Goal: Task Accomplishment & Management: Complete application form

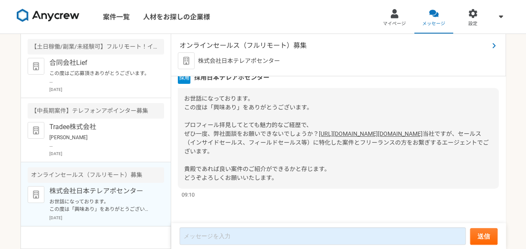
click at [199, 43] on span "オンラインセールス（フルリモート）募集" at bounding box center [333, 46] width 309 height 10
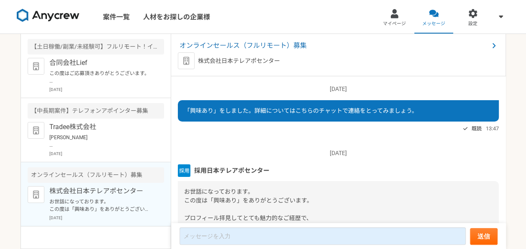
scroll to position [110, 0]
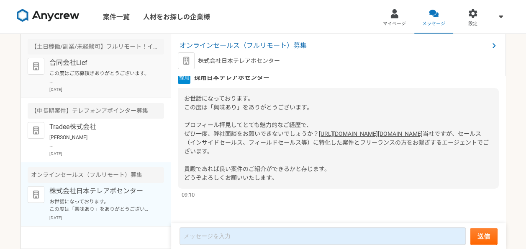
click at [103, 68] on div "合同会社Lief この度はご応募頂きありがとうございます。 採用担当の[PERSON_NAME]と申します。 面接に進むにあたり、下記の内容を頂きたいです。 …" at bounding box center [106, 75] width 115 height 35
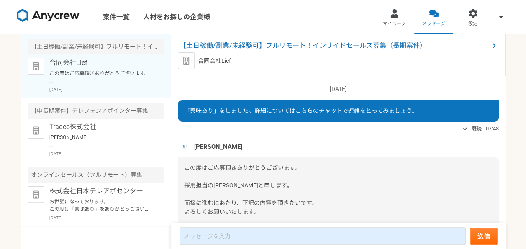
scroll to position [139, 0]
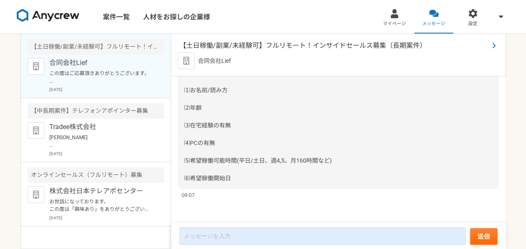
click at [224, 49] on span "【土日稼働/副業/未経験可】フルリモート！インサイドセールス募集（長期案件）" at bounding box center [333, 46] width 309 height 10
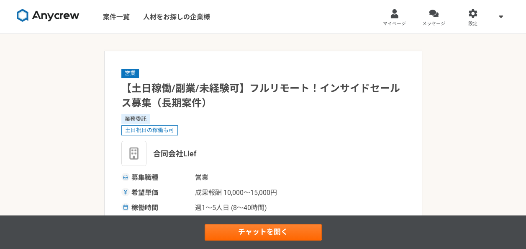
click at [214, 86] on h1 "【土日稼働/副業/未経験可】フルリモート！インサイドセールス募集（長期案件）" at bounding box center [263, 95] width 284 height 29
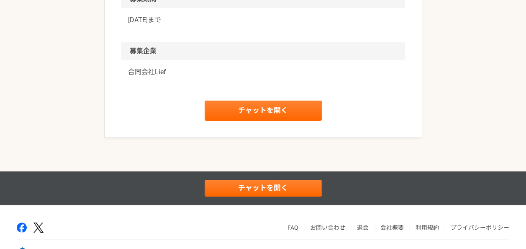
scroll to position [1338, 0]
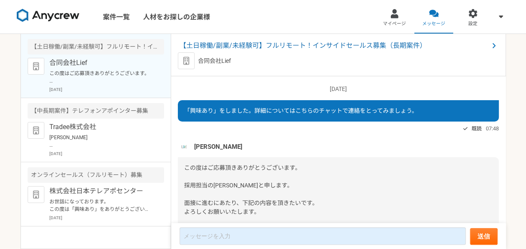
scroll to position [139, 0]
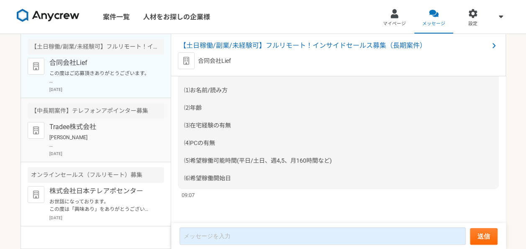
click at [107, 142] on p "[PERSON_NAME] この度は弊社求人にご興味を持っていただきありがとうございます。 Tradee株式会社の[PERSON_NAME]と申します。 今回…" at bounding box center [100, 140] width 103 height 15
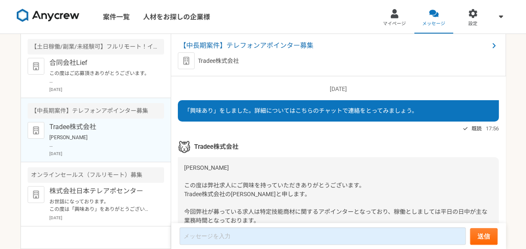
scroll to position [113, 0]
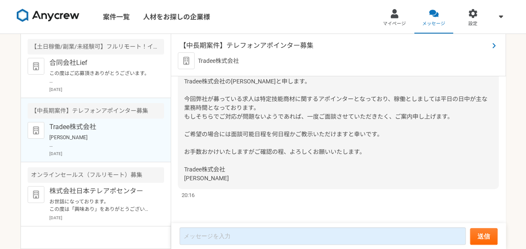
click at [249, 46] on span "【中長期案件】テレフォンアポインター募集" at bounding box center [333, 46] width 309 height 10
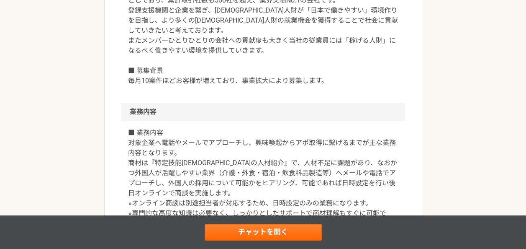
scroll to position [301, 0]
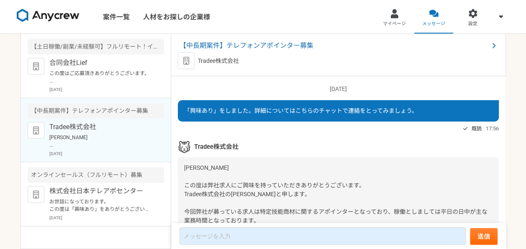
scroll to position [113, 0]
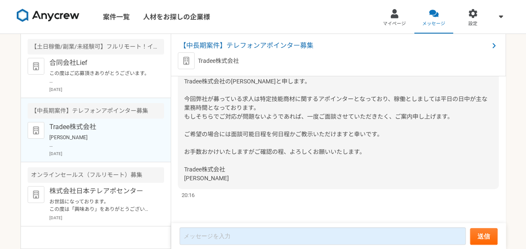
click at [216, 89] on div "[PERSON_NAME] この度は弊社求人にご興味を持っていただきありがとうございます。 Tradee株式会社の[PERSON_NAME]と申します。 今回…" at bounding box center [338, 116] width 321 height 144
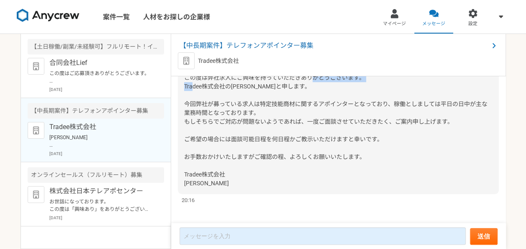
drag, startPoint x: 185, startPoint y: 82, endPoint x: 241, endPoint y: 85, distance: 56.2
click at [241, 85] on span "[PERSON_NAME] この度は弊社求人にご興味を持っていただきありがとうございます。 Tradee株式会社の[PERSON_NAME]と申します。 今回…" at bounding box center [335, 121] width 303 height 130
copy span "Tradee株式会社の[PERSON_NAME]"
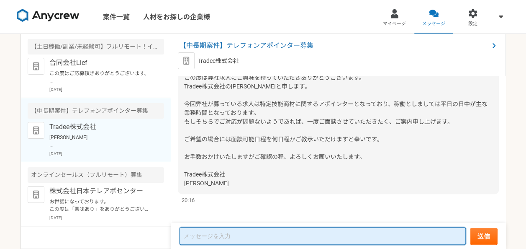
click at [211, 238] on textarea at bounding box center [322, 236] width 286 height 18
paste textarea "Tradee株式会社の[PERSON_NAME]"
click at [228, 236] on textarea "Tradee株式会社の[PERSON_NAME]" at bounding box center [322, 236] width 286 height 17
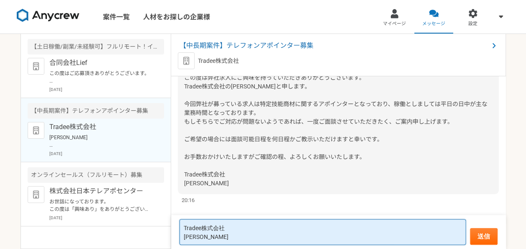
click at [228, 236] on textarea "Tradee株式会社 [PERSON_NAME]" at bounding box center [322, 232] width 286 height 26
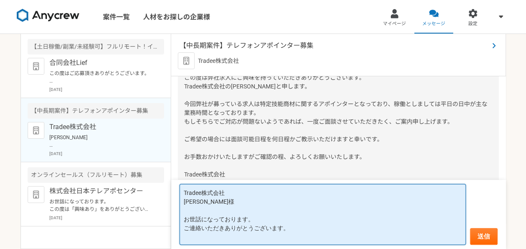
drag, startPoint x: 269, startPoint y: 213, endPoint x: 237, endPoint y: 45, distance: 171.3
click at [237, 45] on article "【中長期案件】テレフォンアポインター募集 Tradee株式会社 [DATE] 「興味あり」をしました。詳細についてはこちらのチャットで連絡をとってみましょう。…" at bounding box center [338, 141] width 335 height 215
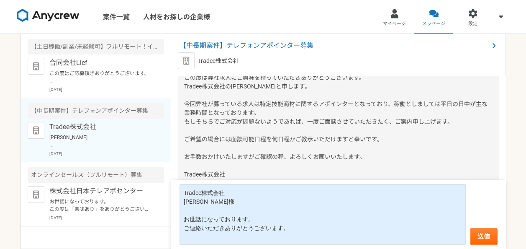
drag, startPoint x: 237, startPoint y: 45, endPoint x: 220, endPoint y: 33, distance: 21.0
click at [220, 33] on div "案件一覧 人材をお探しの企業様" at bounding box center [111, 16] width 223 height 33
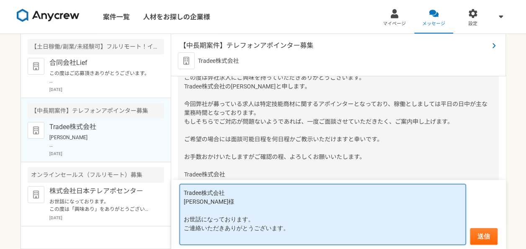
drag, startPoint x: 220, startPoint y: 42, endPoint x: 208, endPoint y: 229, distance: 187.4
click at [208, 229] on textarea "Tradee株式会社 [PERSON_NAME]様 お世話になっております。 ご連絡いただきありがとうございます。" at bounding box center [322, 214] width 286 height 61
click at [282, 228] on textarea "Tradee株式会社 [PERSON_NAME]様 お世話になっております。 ご連絡いただきありがとうございます。" at bounding box center [322, 214] width 286 height 61
click at [287, 228] on textarea "Tradee株式会社 [PERSON_NAME]様 お世話になっております。 ご連絡いただきありがとうございます。" at bounding box center [322, 214] width 286 height 61
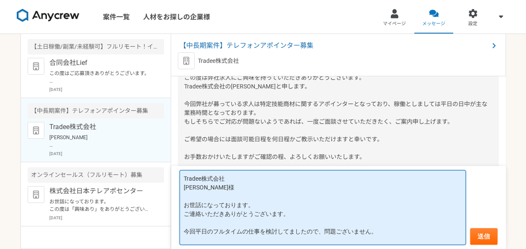
click at [376, 228] on textarea "Tradee株式会社 [PERSON_NAME]様 お世話になっております。 ご連絡いただきありがとうございます。 今回平日のフルタイムの仕事を検討してました…" at bounding box center [322, 207] width 286 height 74
click at [185, 214] on textarea "Tradee株式会社 [PERSON_NAME]様 お世話になっております。 ご連絡いただきありがとうございます。 今回平日のフルタイムの仕事を検討してました…" at bounding box center [322, 207] width 286 height 74
click at [295, 212] on textarea "Tradee株式会社 [PERSON_NAME]様 お世話になっております。 ご連絡いただきありがとうございます。 今回平日のフルタイムの仕事を検討してました…" at bounding box center [322, 207] width 286 height 74
click at [236, 242] on textarea "Tradee株式会社 [PERSON_NAME]様 お世話になっております。 ご連絡いただきありがとうございます。 今回平日のフルタイムの仕事を検討してました…" at bounding box center [322, 207] width 286 height 74
click at [295, 216] on textarea "Tradee株式会社 [PERSON_NAME]様 お世話になっております。 ご連絡いただきありがとうございます。 今回平日のフルタイムの仕事を検討してました…" at bounding box center [322, 207] width 286 height 74
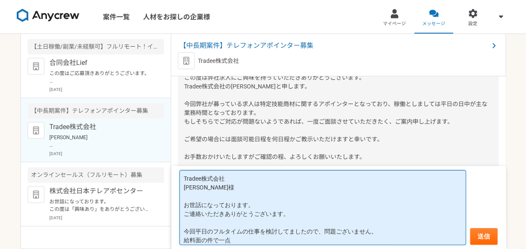
drag, startPoint x: 288, startPoint y: 215, endPoint x: 185, endPoint y: 218, distance: 103.4
click at [185, 218] on textarea "Tradee株式会社 [PERSON_NAME]様 お世話になっております。 ご連絡いただきありがとうございます。 今回平日のフルタイムの仕事を検討してました…" at bounding box center [322, 207] width 286 height 74
click at [248, 242] on textarea "Tradee株式会社 [PERSON_NAME]様 お世話になっております。 ご連絡が遅くなり申し訳ございません。 今回平日のフルタイムの仕事を検討してました…" at bounding box center [322, 207] width 286 height 74
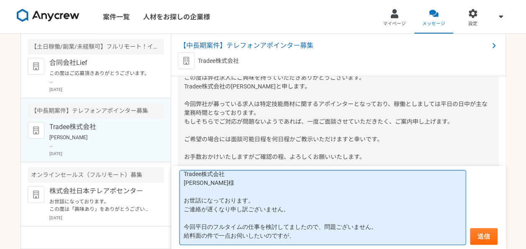
paste textarea "1アポ　15,000～20,000円"
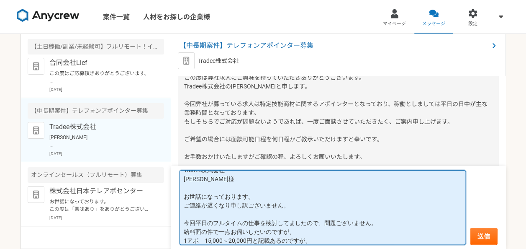
click at [290, 231] on textarea "Tradee株式会社 [PERSON_NAME]様 お世話になっております。 ご連絡が遅くなり申し訳ございません。 今回平日のフルタイムの仕事を検討してました…" at bounding box center [322, 207] width 286 height 74
click at [313, 242] on textarea "Tradee株式会社 [PERSON_NAME]様 お世話になっております。 ご連絡が遅くなり申し訳ございません。 今回平日のフルタイムの仕事を検討してました…" at bounding box center [322, 207] width 286 height 74
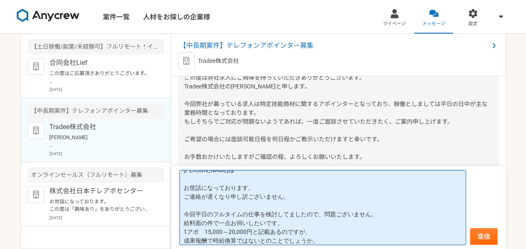
scroll to position [26, 0]
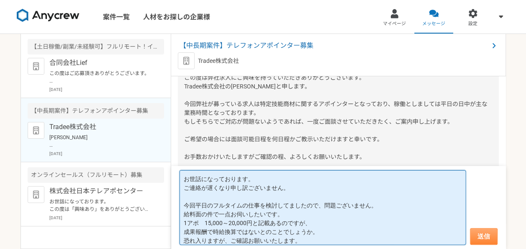
type textarea "Tradee株式会社 [PERSON_NAME]様 お世話になっております。 ご連絡が遅くなり申し訳ございません。 今回平日のフルタイムの仕事を検討してました…"
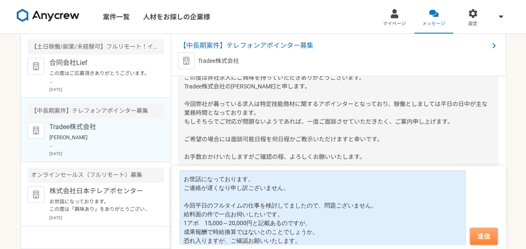
click at [481, 239] on button "送信" at bounding box center [484, 236] width 28 height 17
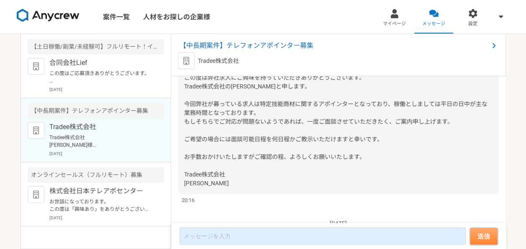
scroll to position [271, 0]
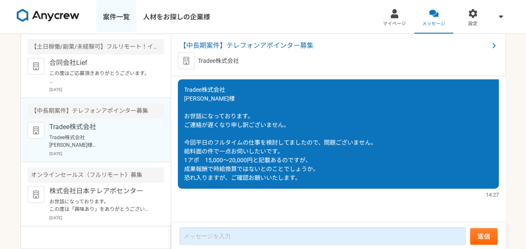
click at [128, 18] on link "案件一覧" at bounding box center [116, 16] width 40 height 33
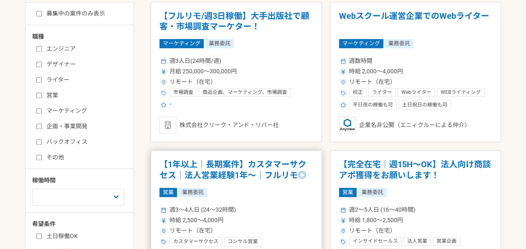
scroll to position [184, 0]
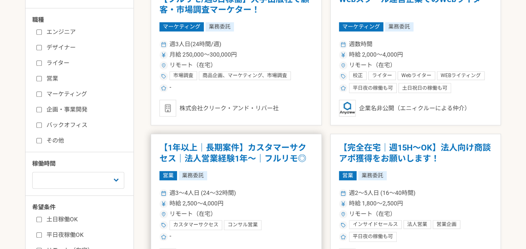
click at [210, 160] on h1 "【1年以上｜長期案件】カスタマーサクセス｜法人営業経験1年〜｜フルリモ◎" at bounding box center [236, 152] width 154 height 21
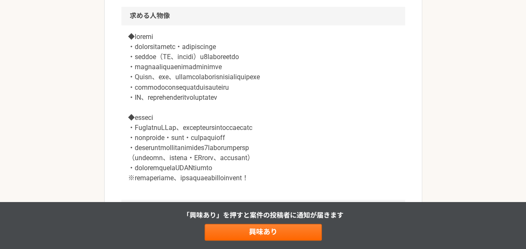
scroll to position [720, 0]
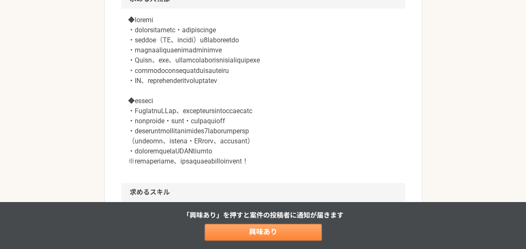
click at [234, 233] on link "興味あり" at bounding box center [263, 231] width 117 height 17
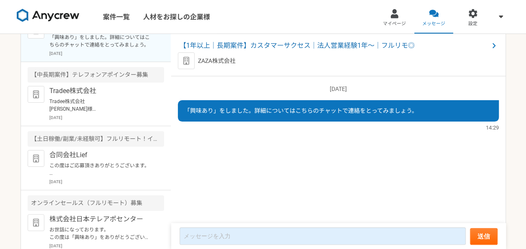
scroll to position [41, 0]
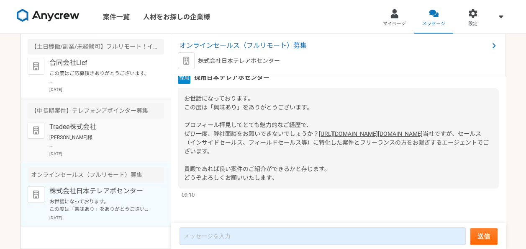
click at [142, 134] on p "[PERSON_NAME]様 この度は弊社求人にご興味を持っていただきありがとうございます。 Tradee株式会社の[PERSON_NAME]と申します。 今…" at bounding box center [100, 140] width 103 height 15
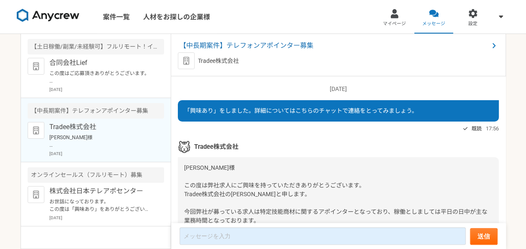
scroll to position [113, 0]
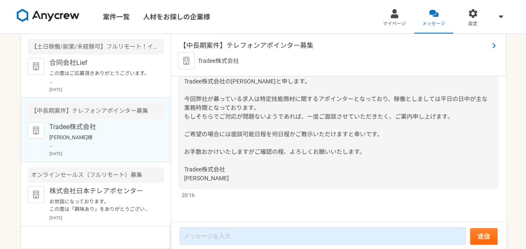
click at [230, 47] on span "【中長期案件】テレフォンアポインター募集" at bounding box center [333, 46] width 309 height 10
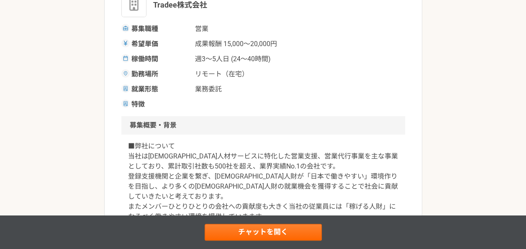
scroll to position [134, 0]
drag, startPoint x: 284, startPoint y: 42, endPoint x: 133, endPoint y: 47, distance: 151.5
click at [133, 47] on div "希望単価 成果報酬 15,000〜20,000円" at bounding box center [263, 44] width 284 height 10
copy div "希望単価 成果報酬 15,000〜20,000円"
click at [146, 56] on span "稼働時間" at bounding box center [160, 59] width 59 height 10
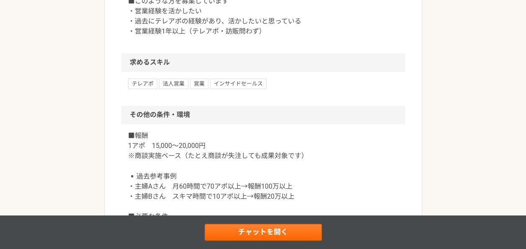
scroll to position [636, 0]
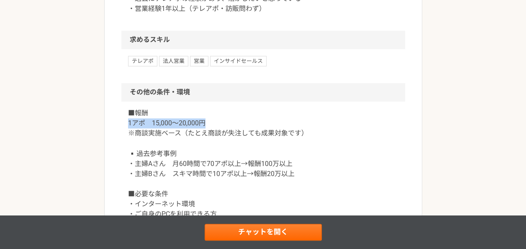
drag, startPoint x: 126, startPoint y: 133, endPoint x: 203, endPoint y: 133, distance: 76.6
click at [203, 133] on div "■報酬 1アポ　15,000～20,000円 ※商談実施ベース（たとえ商談が失注しても成果対象です） ▪️過去参考事例 ・主婦Aさん　月60時間で70アポ以上…" at bounding box center [263, 218] width 284 height 234
copy p "1アポ　15,000～20,000円"
